Goal: Task Accomplishment & Management: Complete application form

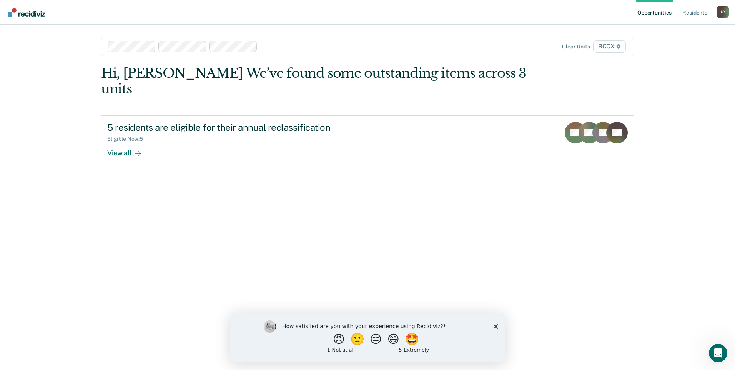
click at [497, 326] on icon "Close survey" at bounding box center [496, 326] width 5 height 5
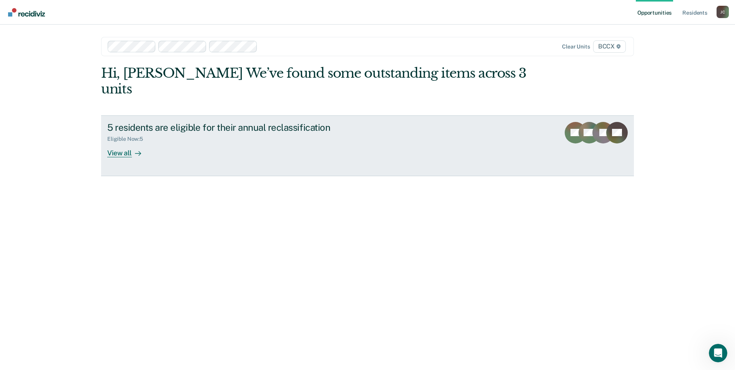
click at [124, 142] on div "View all" at bounding box center [128, 149] width 43 height 15
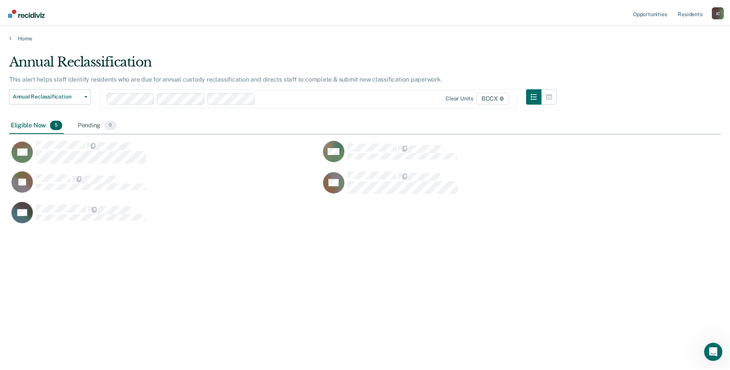
scroll to position [253, 711]
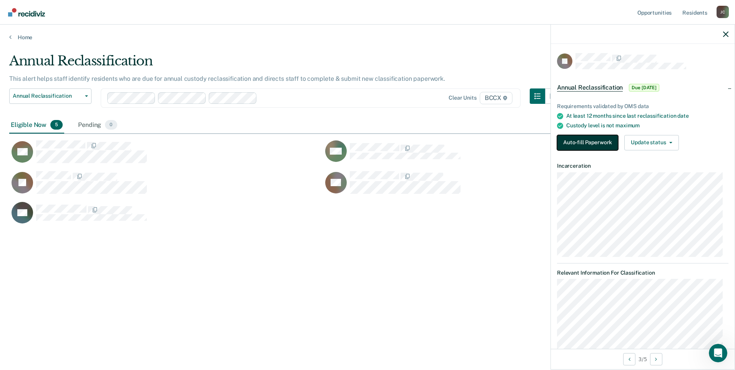
click at [591, 140] on button "Auto-fill Paperwork" at bounding box center [587, 142] width 61 height 15
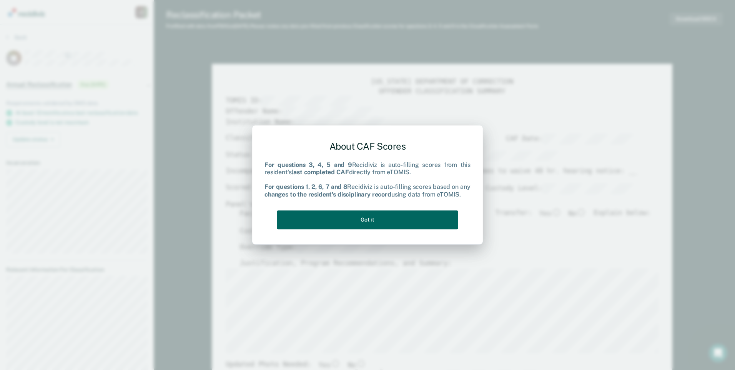
type textarea "x"
click at [379, 219] on button "Got it" at bounding box center [368, 219] width 182 height 19
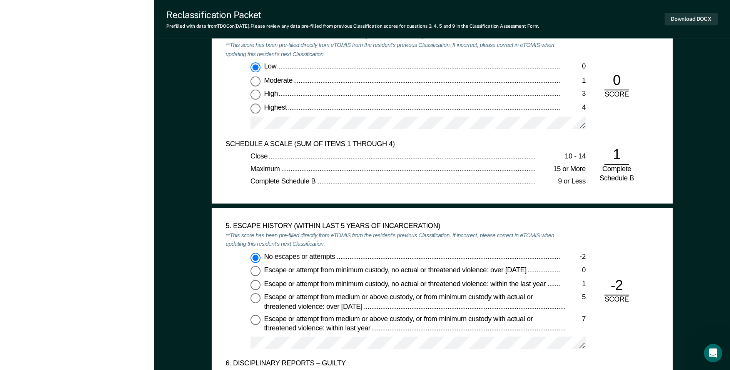
scroll to position [1077, 0]
